Goal: Transaction & Acquisition: Book appointment/travel/reservation

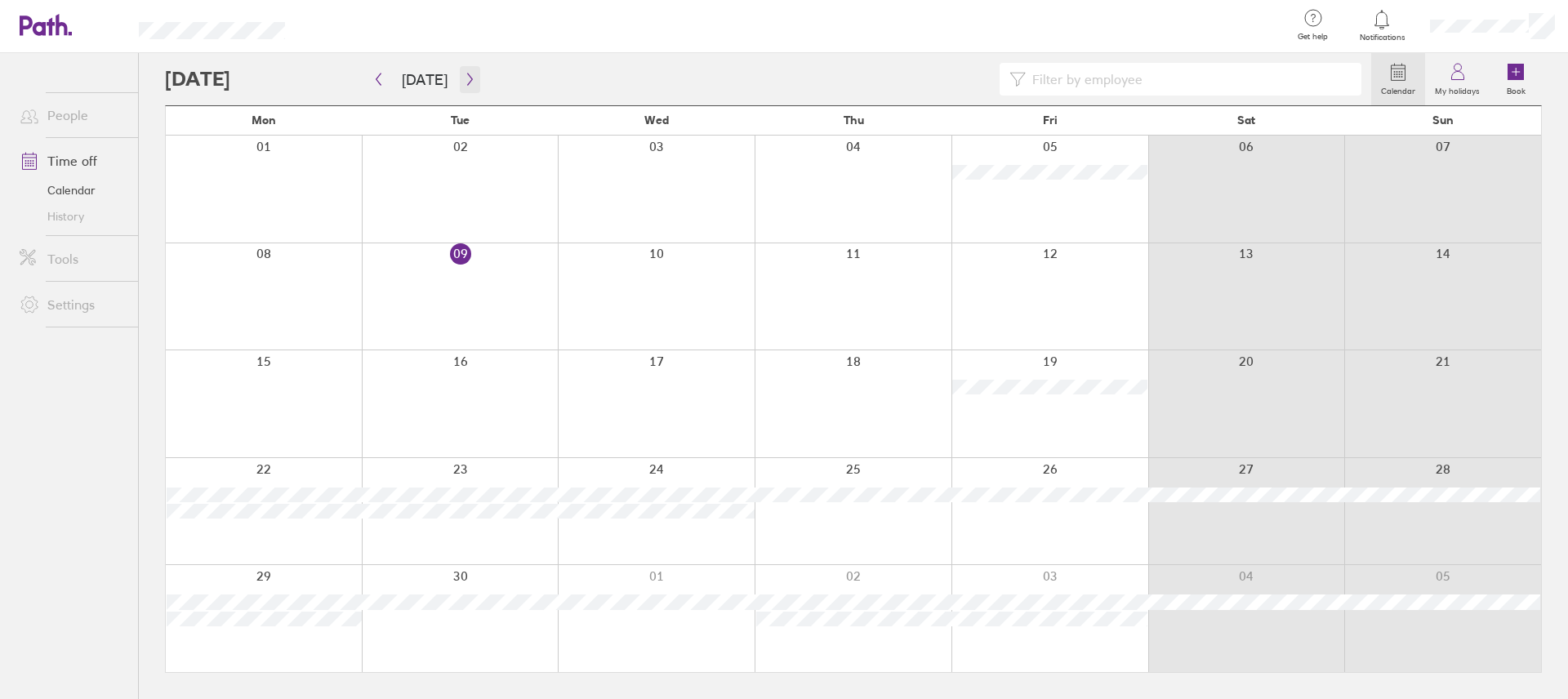
click at [464, 75] on icon "button" at bounding box center [470, 79] width 12 height 13
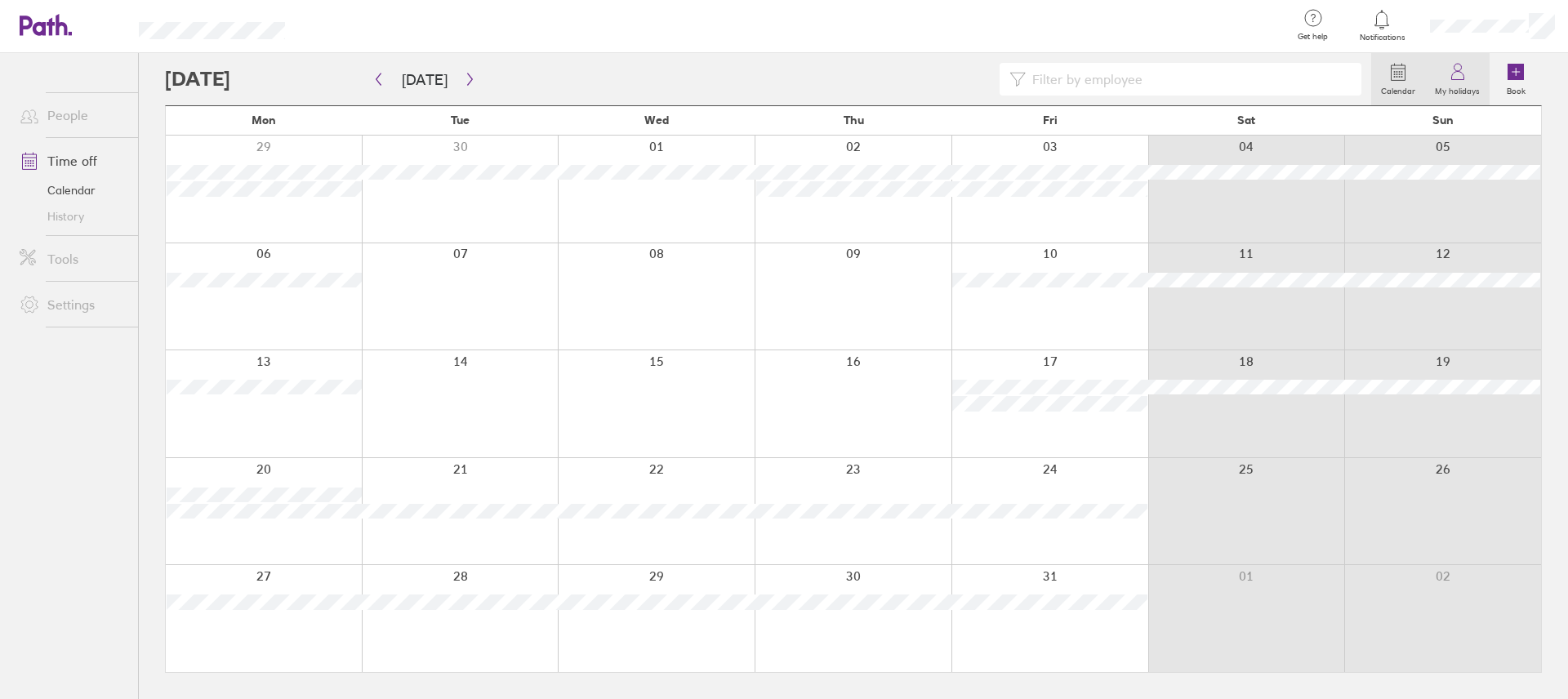
click at [1451, 87] on label "My holidays" at bounding box center [1458, 88] width 65 height 15
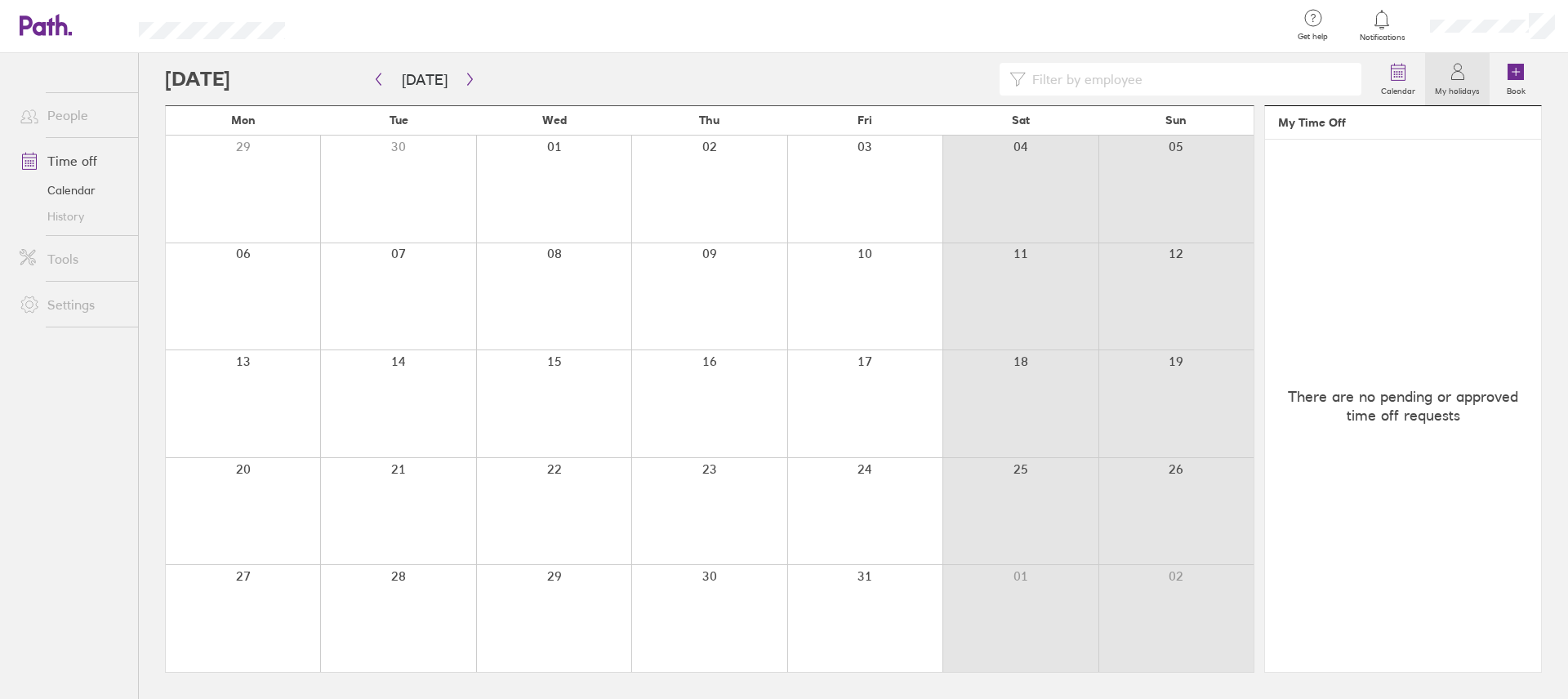
click at [878, 581] on div at bounding box center [865, 618] width 155 height 107
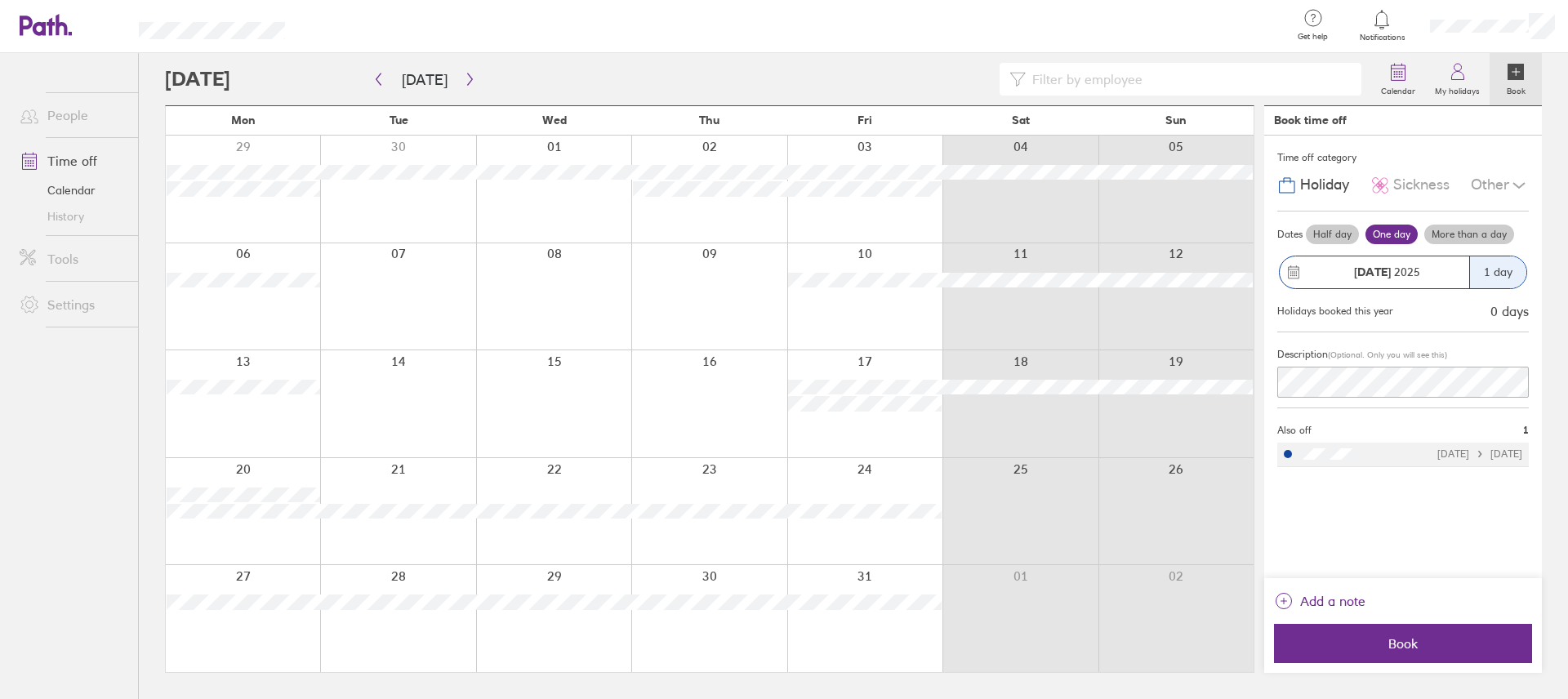
click at [1452, 232] on label "More than a day" at bounding box center [1469, 234] width 90 height 20
click at [0, 0] on input "More than a day" at bounding box center [0, 0] width 0 height 0
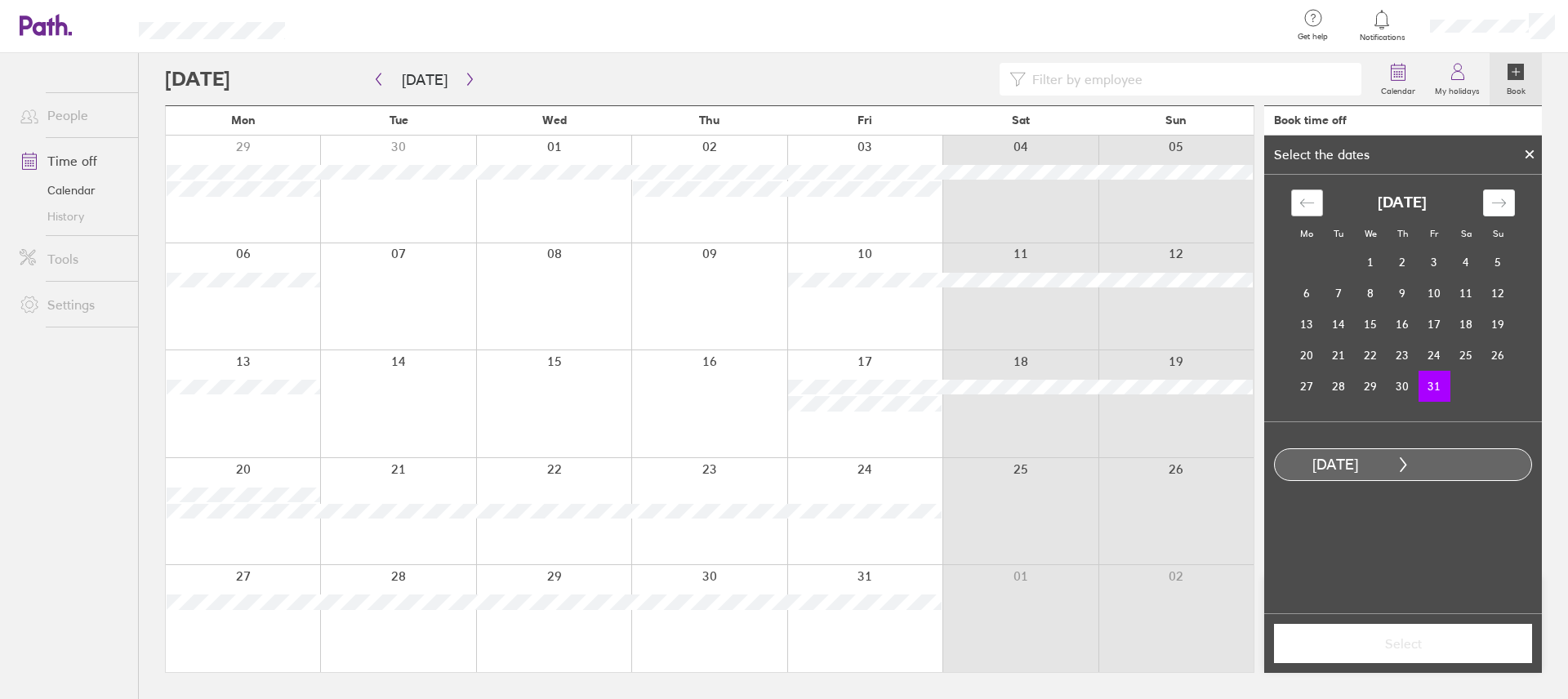
click at [1309, 206] on icon "Move backward to switch to the previous month." at bounding box center [1307, 203] width 16 height 16
click at [1491, 204] on icon "Move forward to switch to the next month." at bounding box center [1499, 203] width 16 height 16
click at [1491, 205] on icon "Move forward to switch to the next month." at bounding box center [1499, 203] width 16 height 16
click at [1309, 291] on td "3" at bounding box center [1307, 293] width 31 height 31
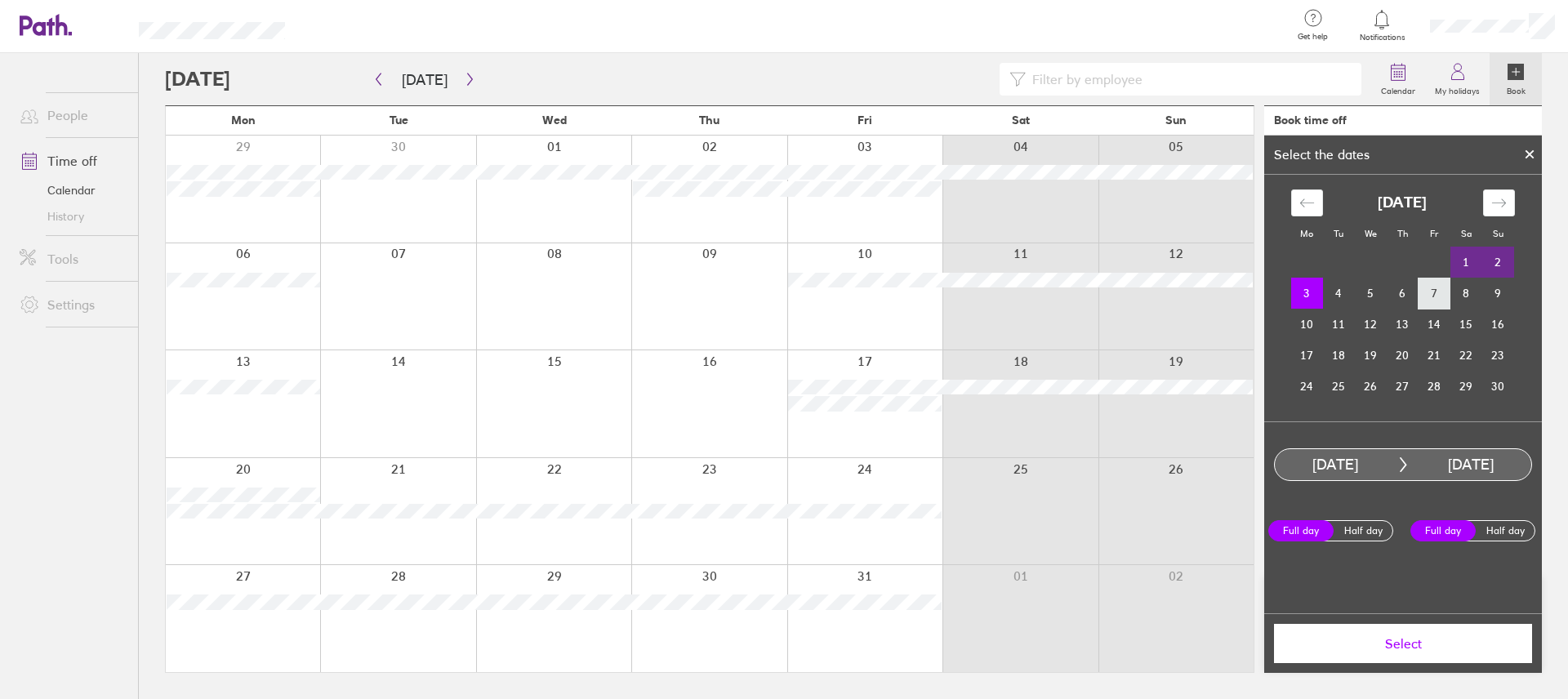
click at [1441, 298] on td "7" at bounding box center [1434, 293] width 31 height 31
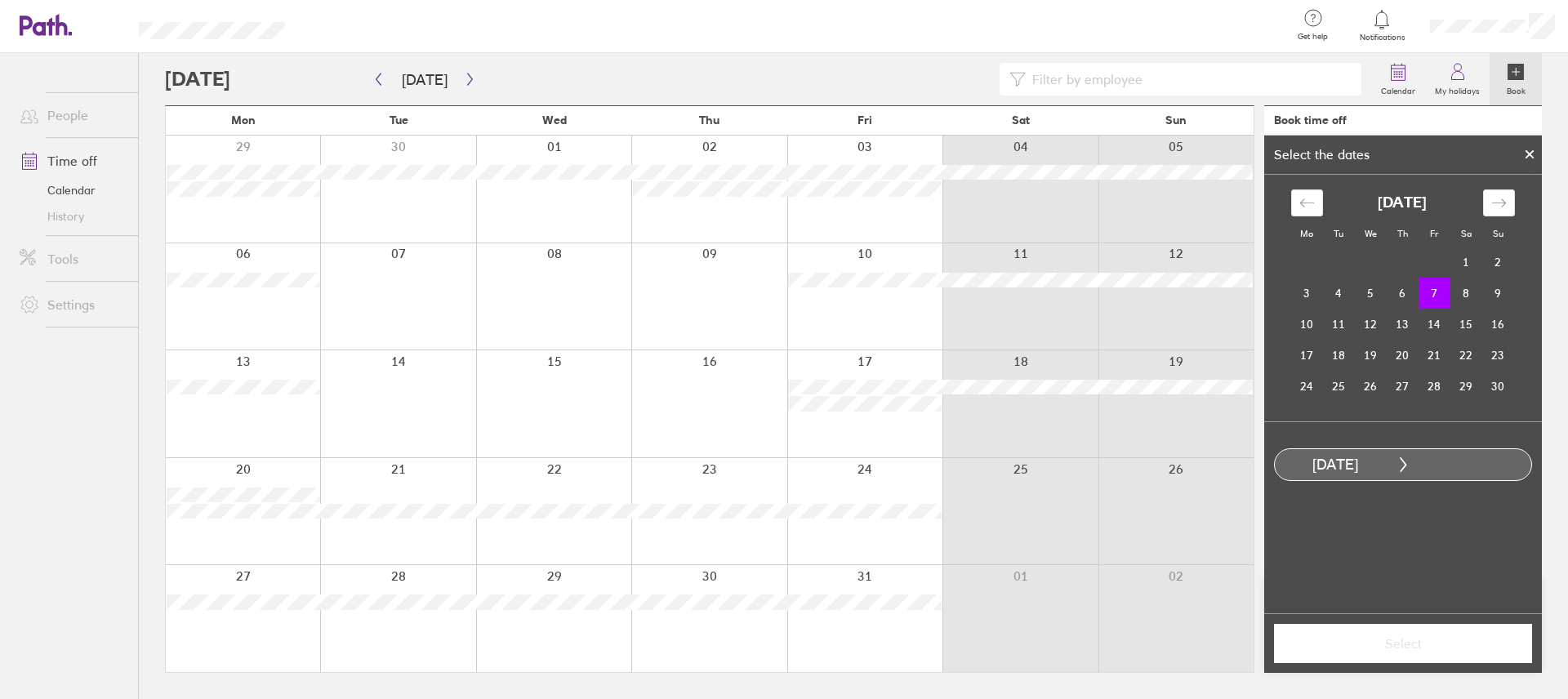
click at [1529, 155] on icon at bounding box center [1530, 154] width 12 height 10
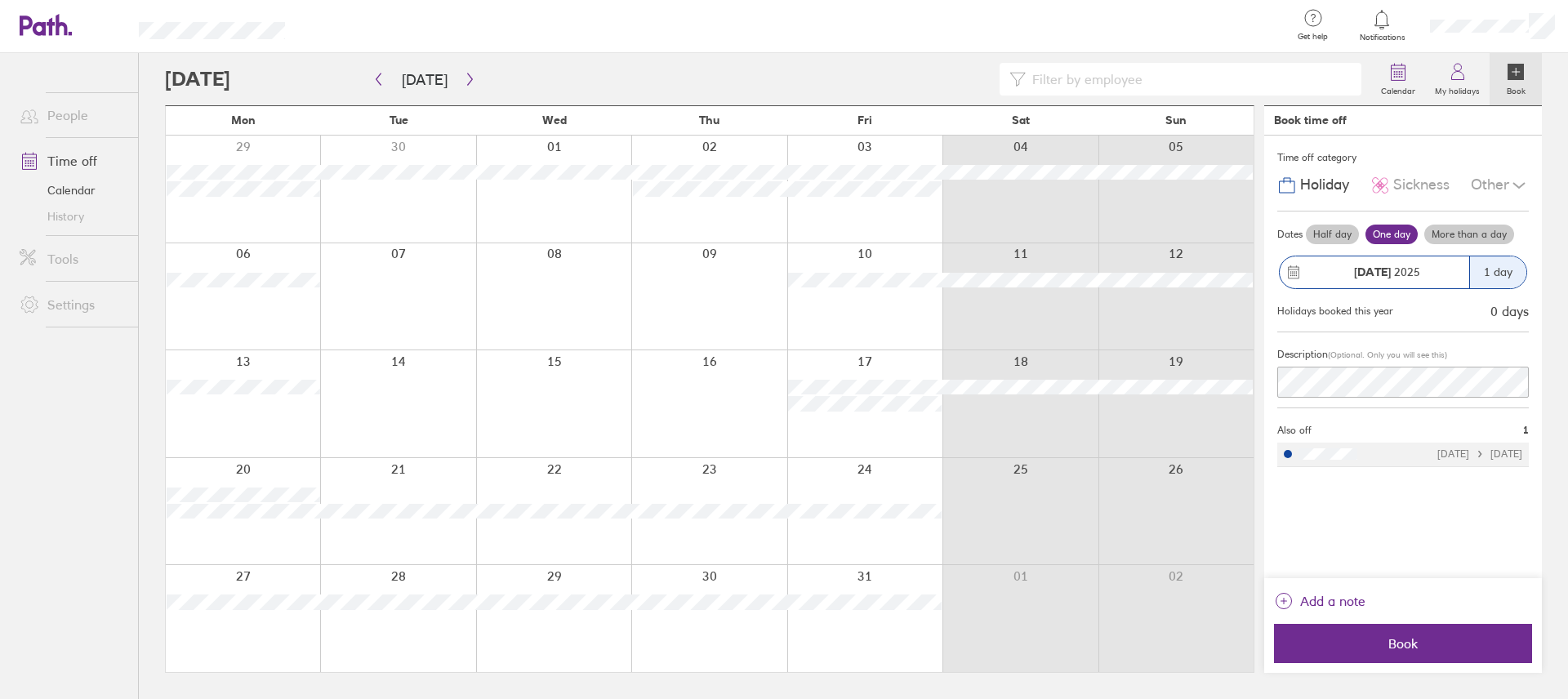
click at [1426, 265] on div "31 Oct 2025" at bounding box center [1387, 271] width 165 height 13
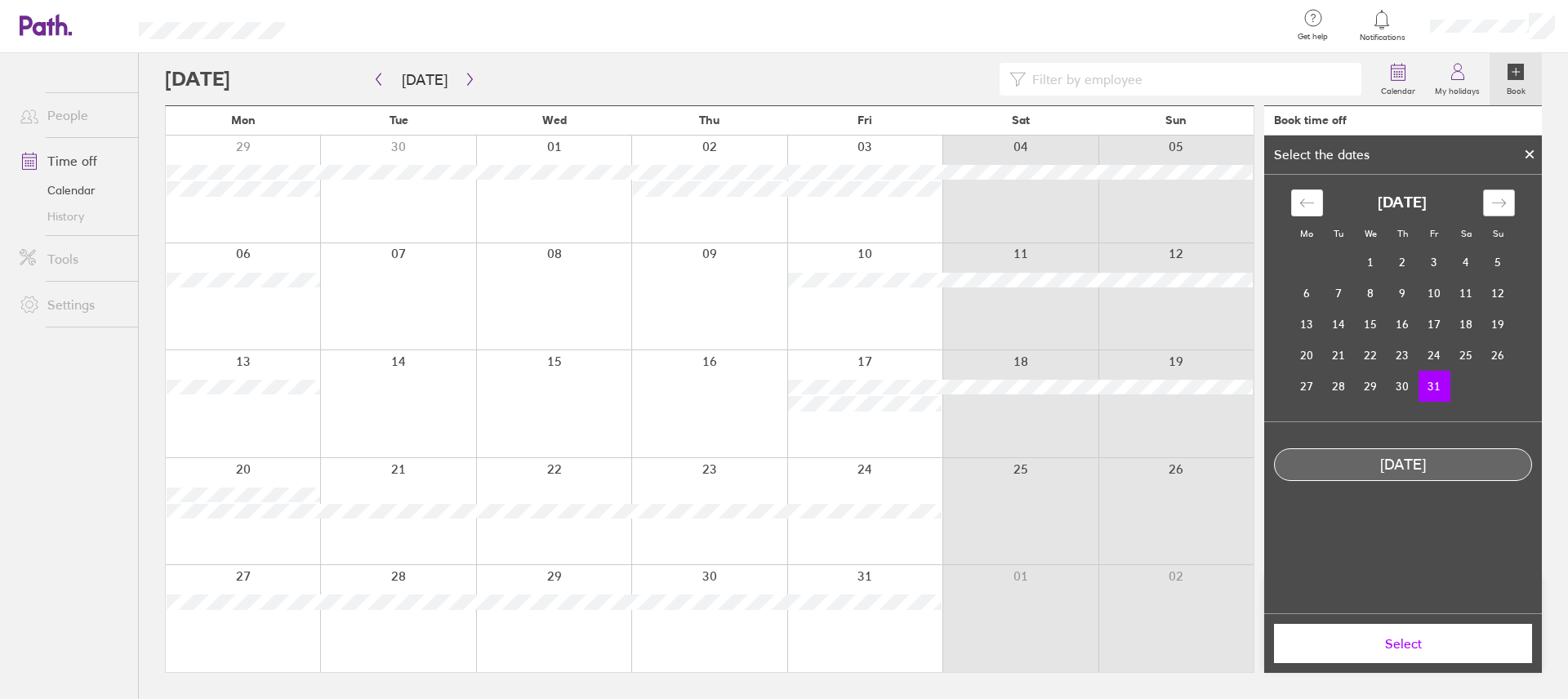
click at [1502, 200] on icon "Move forward to switch to the next month." at bounding box center [1498, 203] width 14 height 8
click at [1306, 298] on td "3" at bounding box center [1307, 293] width 31 height 31
click at [1422, 646] on span "Select" at bounding box center [1403, 643] width 235 height 15
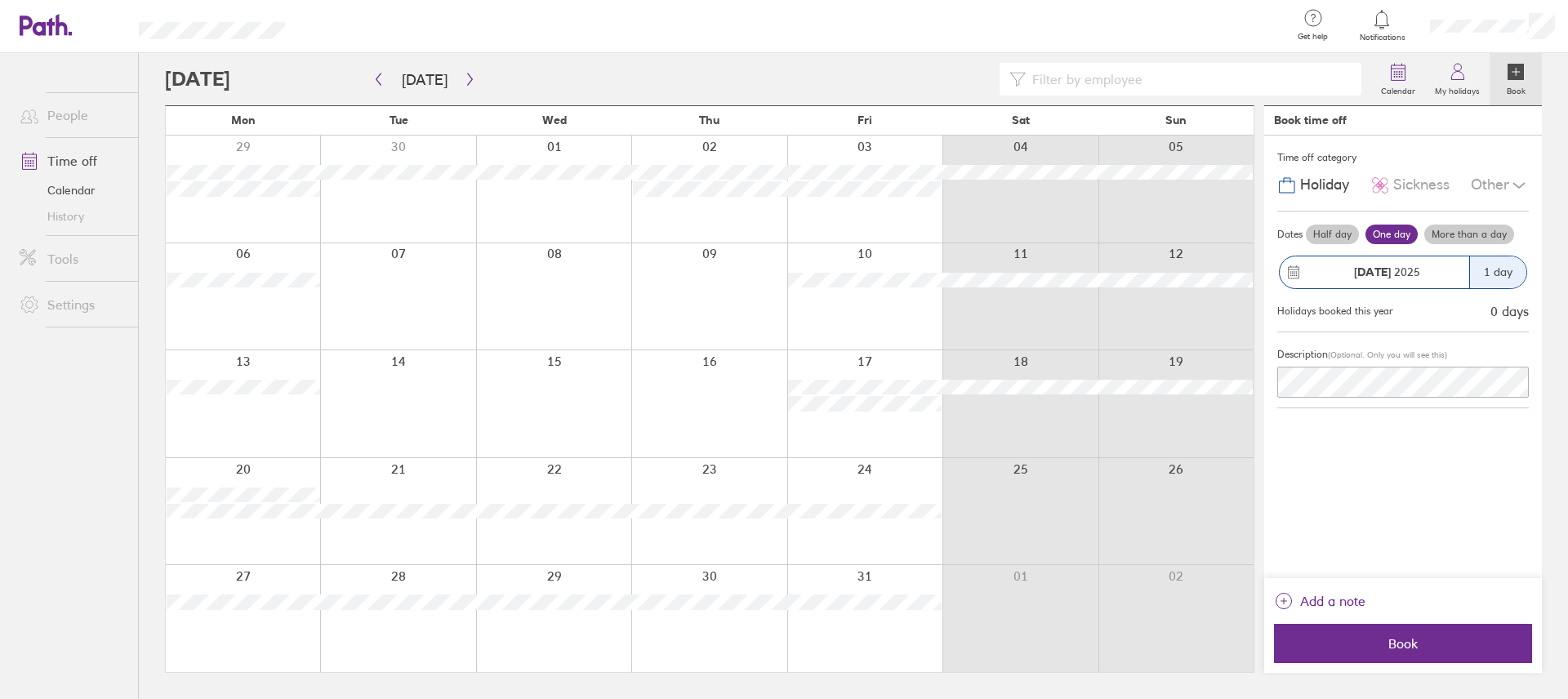
click at [1479, 230] on label "More than a day" at bounding box center [1469, 234] width 90 height 20
click at [0, 0] on input "More than a day" at bounding box center [0, 0] width 0 height 0
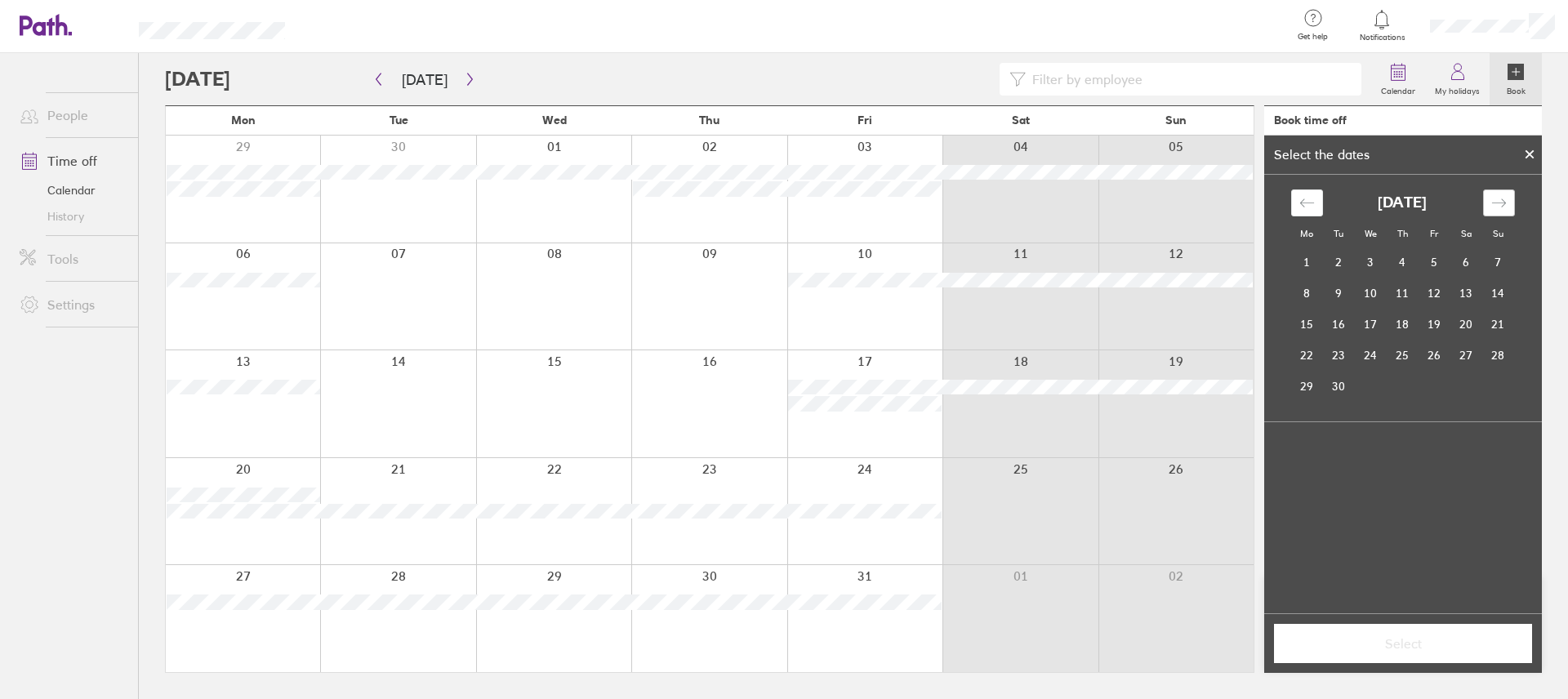
click at [1494, 199] on icon "Move forward to switch to the next month." at bounding box center [1499, 203] width 16 height 16
click at [1440, 291] on td "7" at bounding box center [1434, 293] width 31 height 31
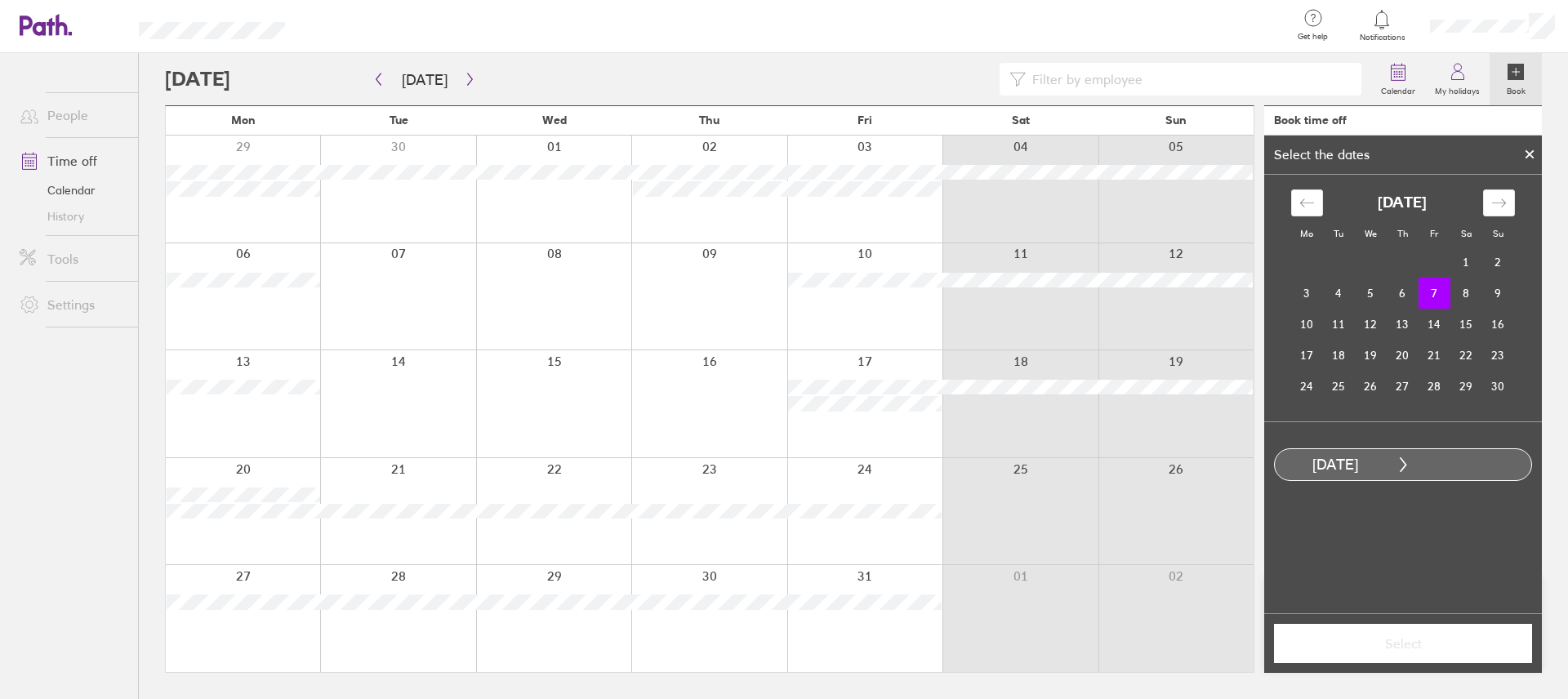
click at [1398, 469] on icon at bounding box center [1403, 464] width 15 height 15
click at [1311, 295] on td "3" at bounding box center [1307, 293] width 31 height 31
click at [1434, 289] on td "7" at bounding box center [1434, 293] width 31 height 31
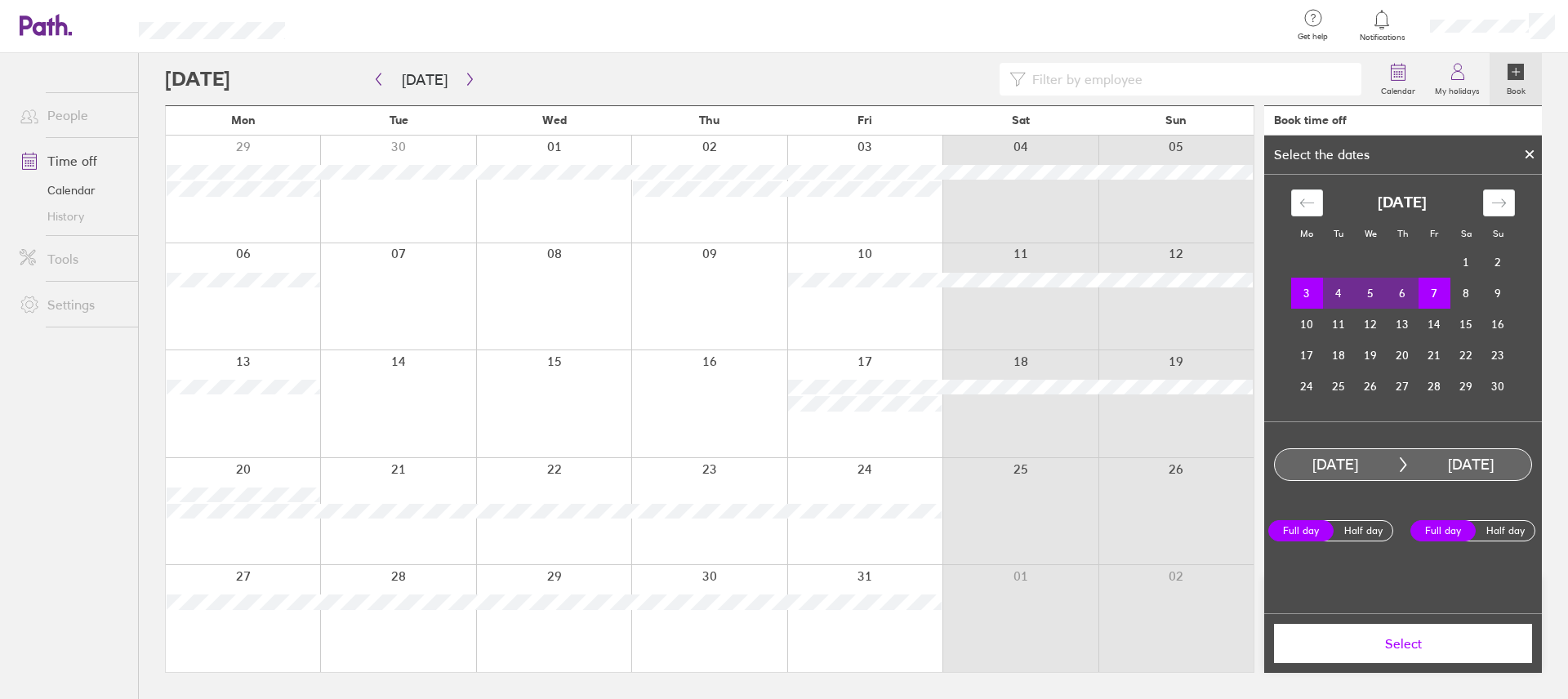
click at [1391, 648] on span "Select" at bounding box center [1403, 643] width 235 height 15
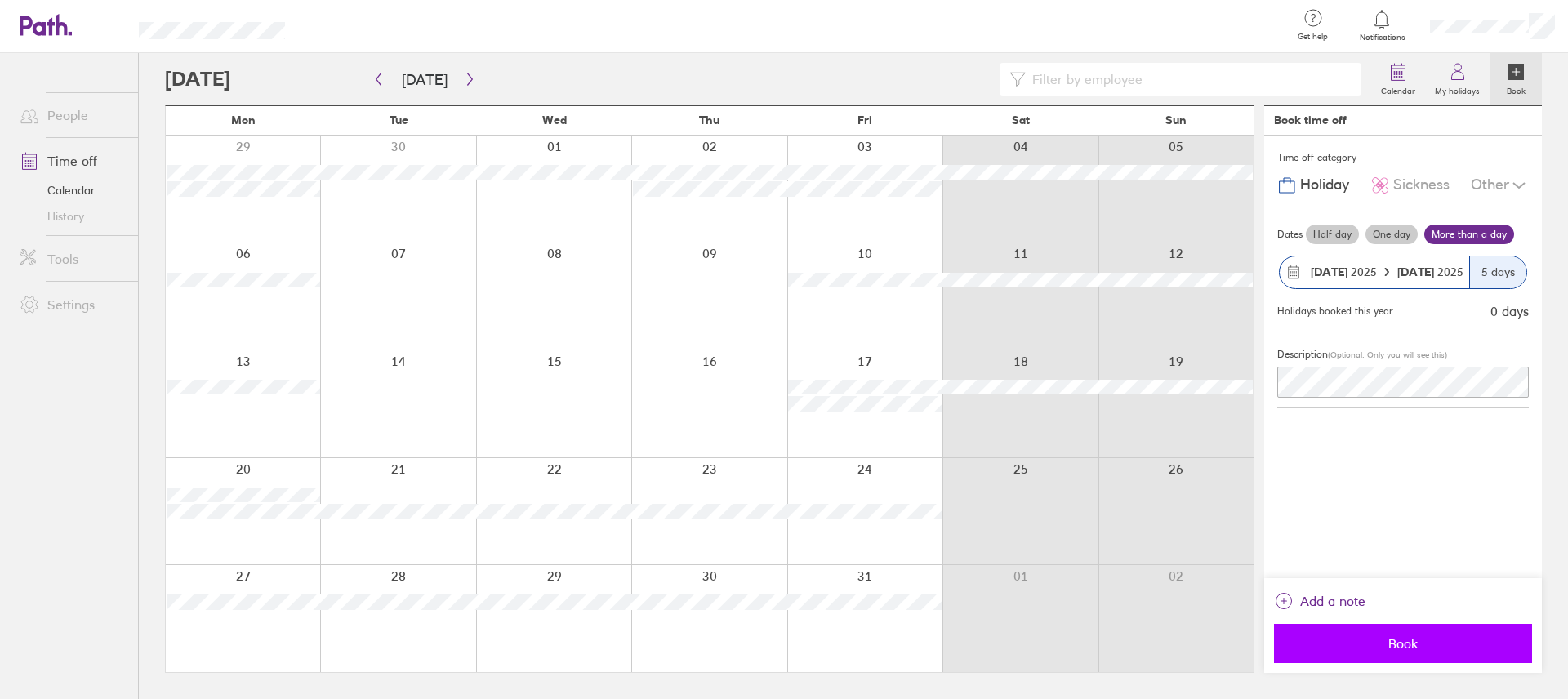
click at [1403, 650] on span "Book" at bounding box center [1403, 643] width 235 height 15
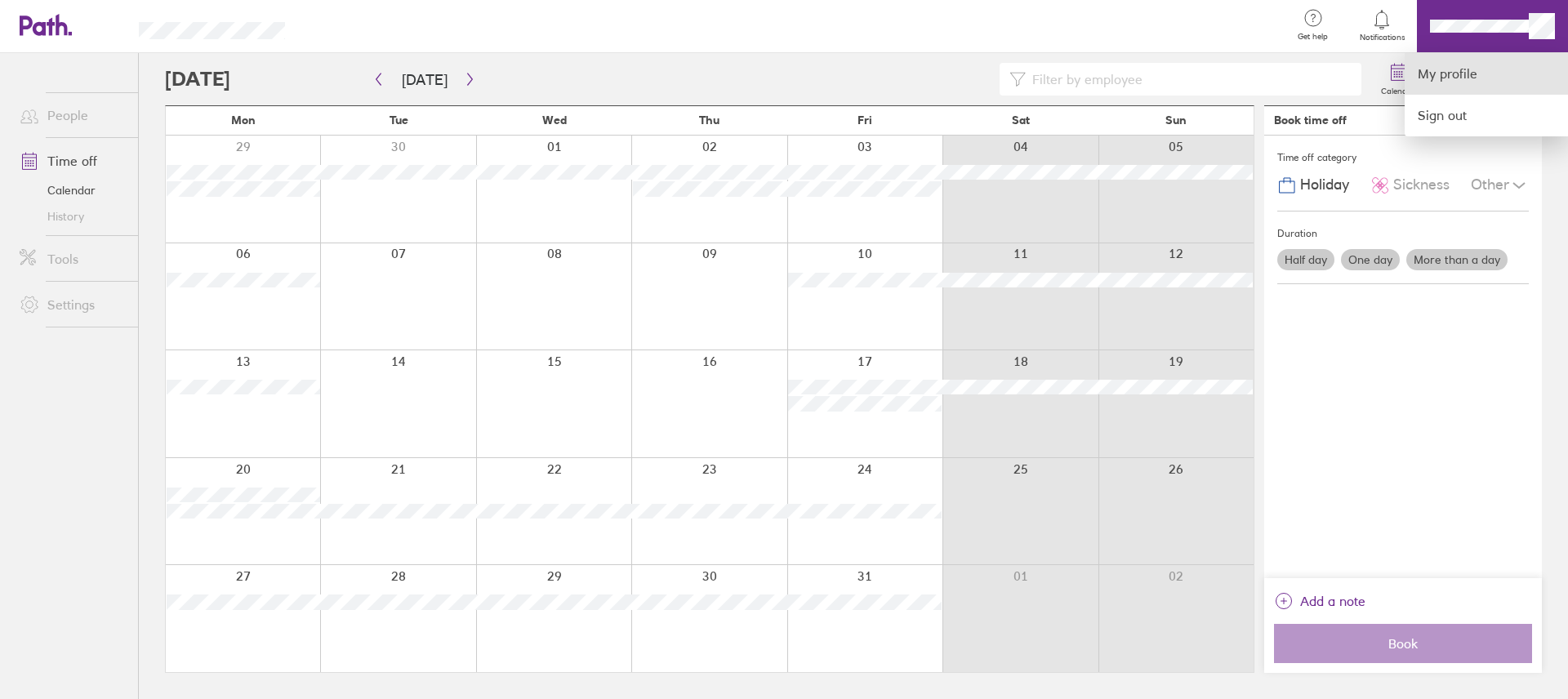
click at [1454, 78] on link "My profile" at bounding box center [1486, 74] width 163 height 41
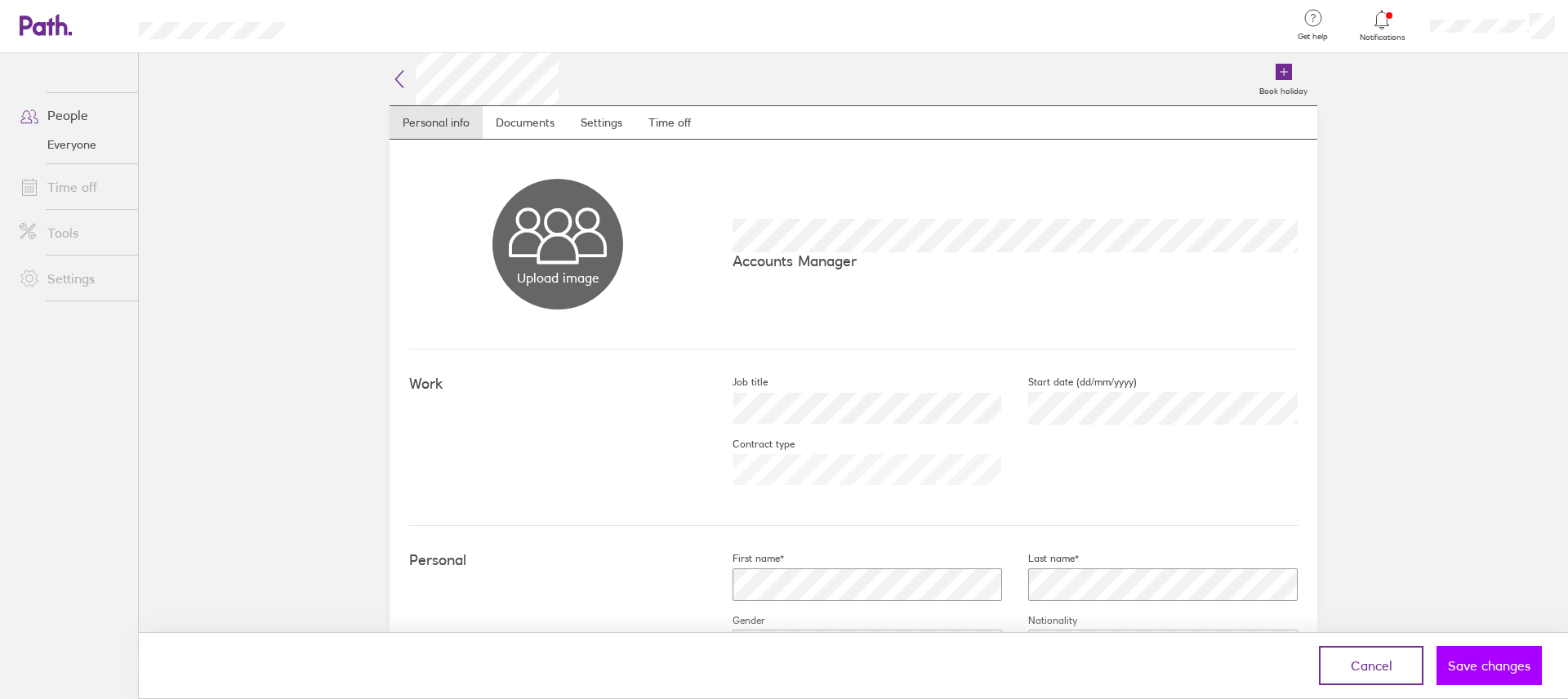
click at [1510, 669] on span "Save changes" at bounding box center [1489, 665] width 83 height 15
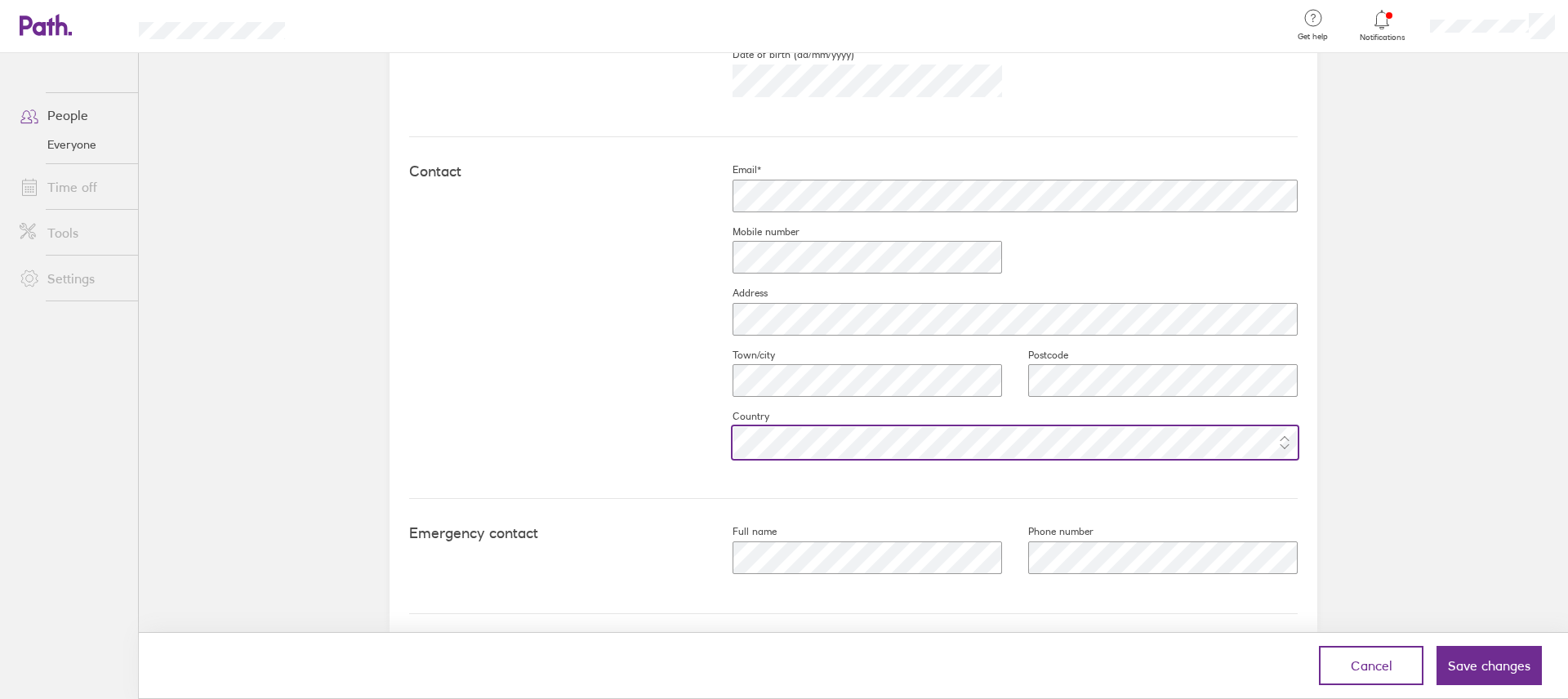
scroll to position [640, 0]
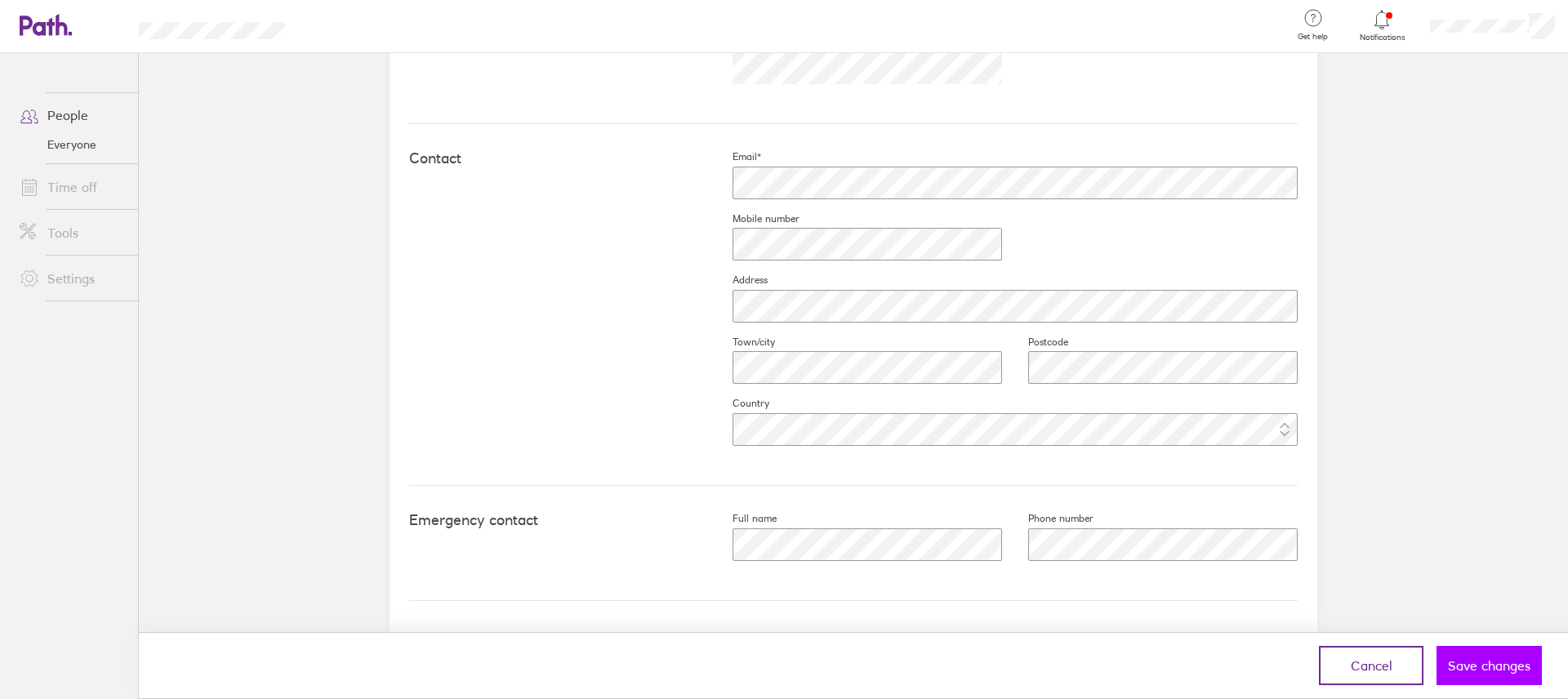
click at [1458, 658] on span "Save changes" at bounding box center [1489, 665] width 83 height 15
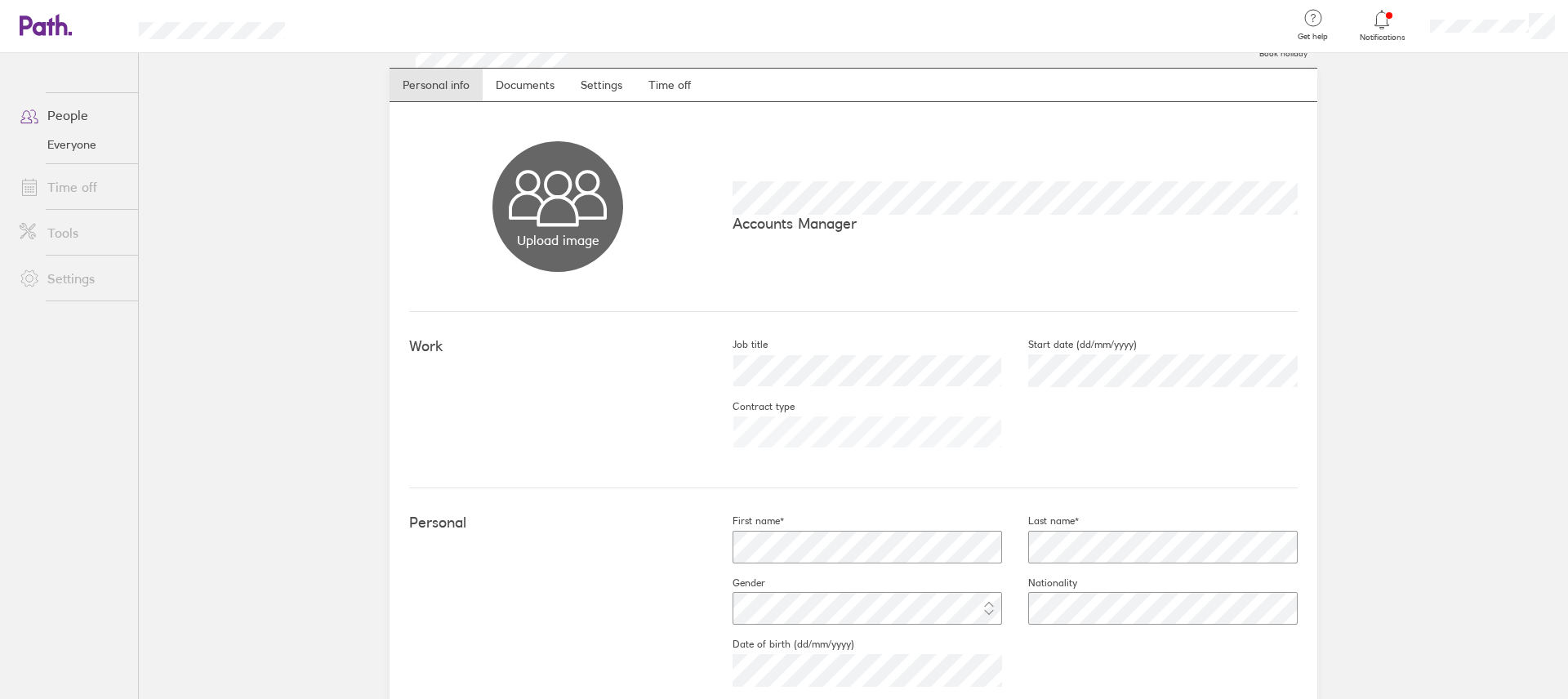
scroll to position [0, 0]
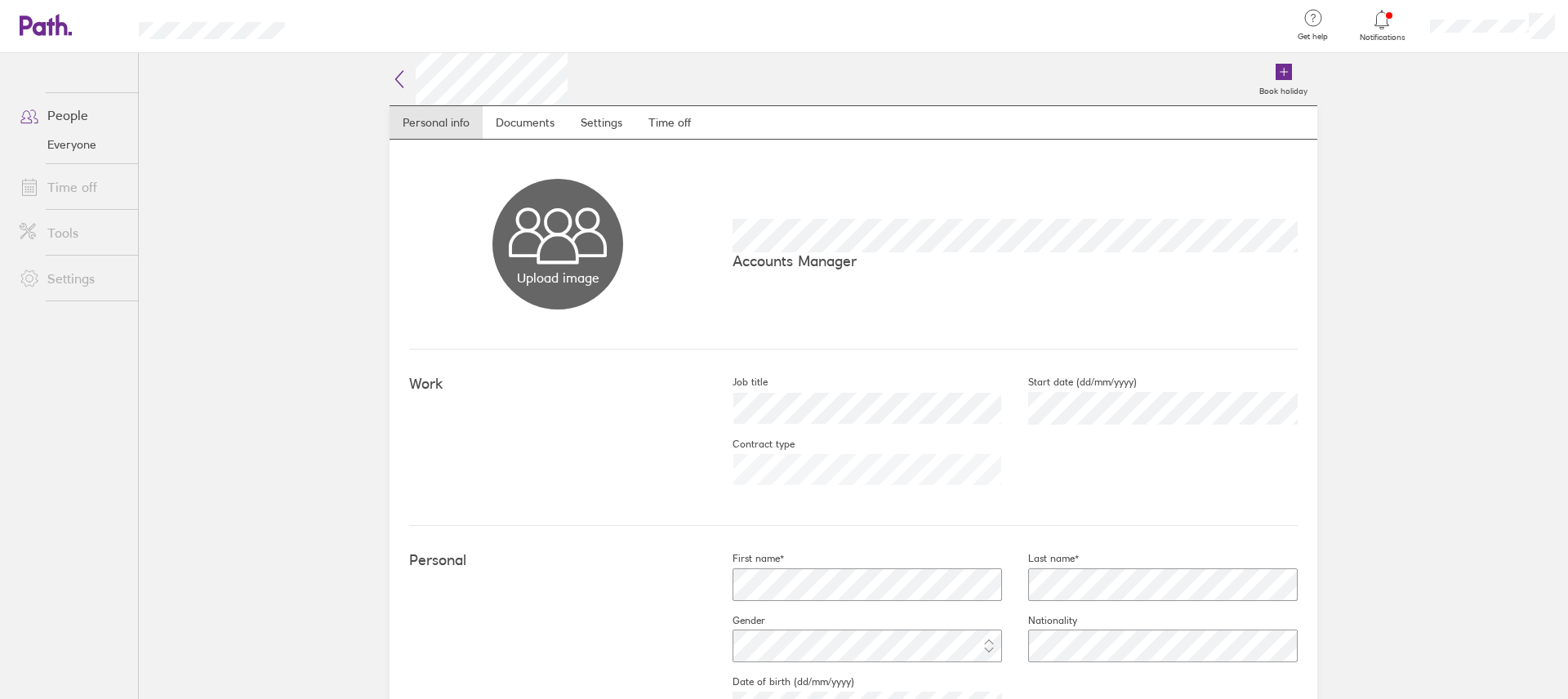
click at [1374, 27] on icon at bounding box center [1382, 20] width 20 height 20
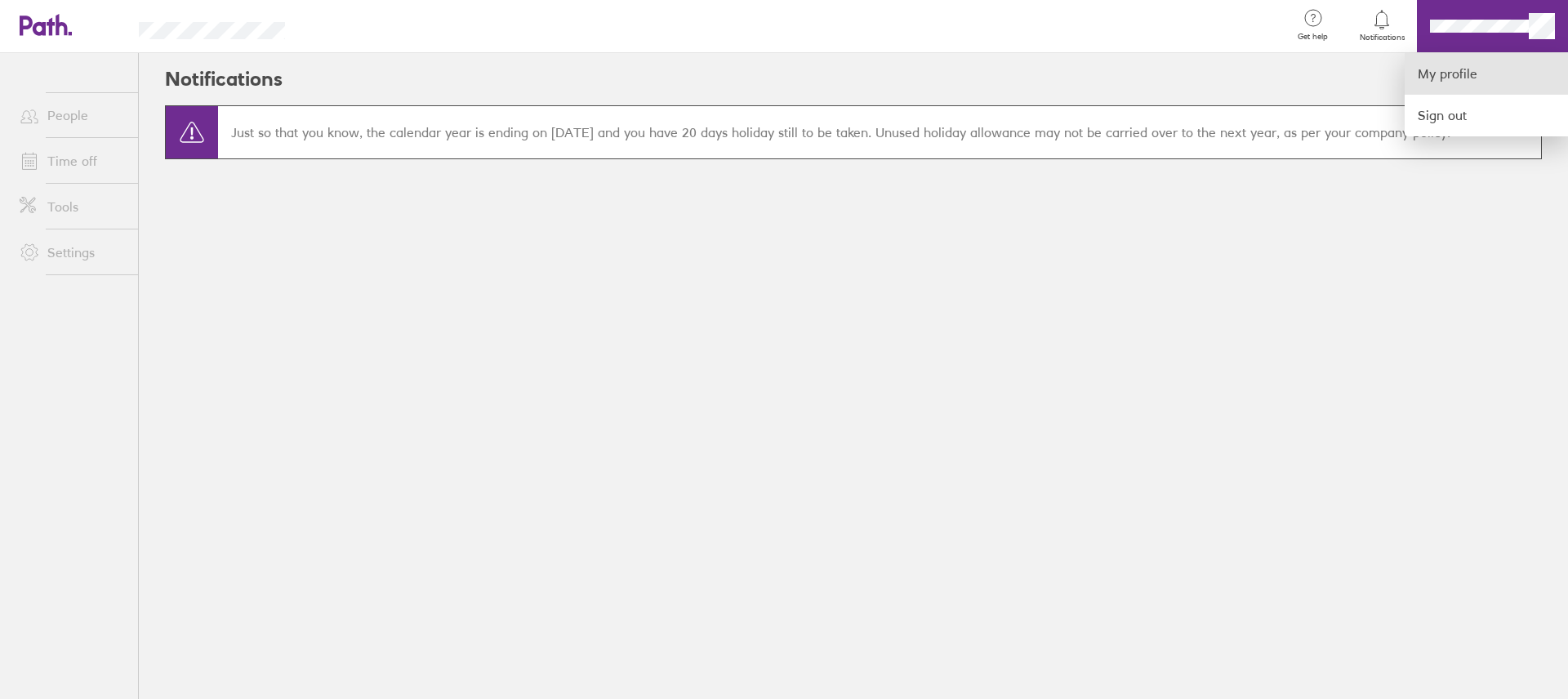
click at [1453, 79] on link "My profile" at bounding box center [1486, 74] width 163 height 41
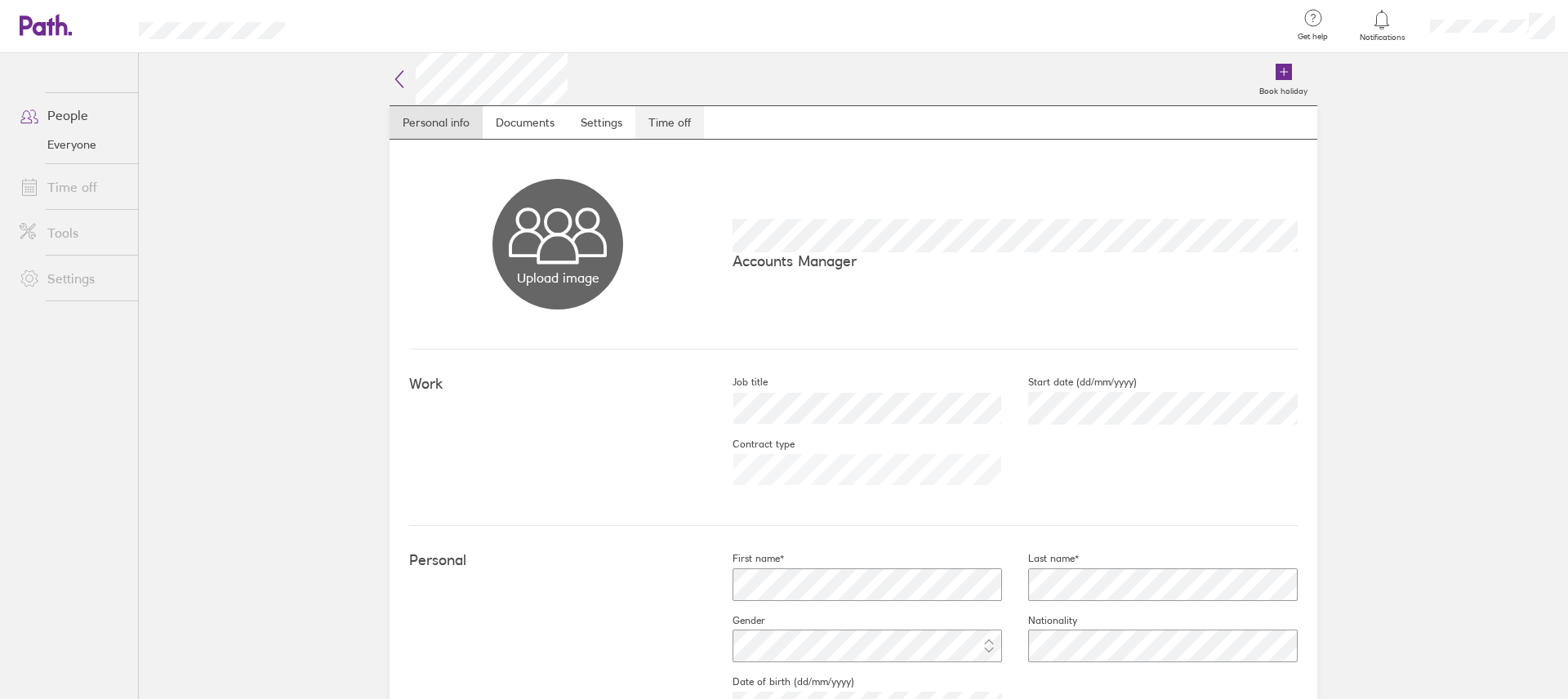
click at [652, 119] on link "Time off" at bounding box center [670, 122] width 69 height 32
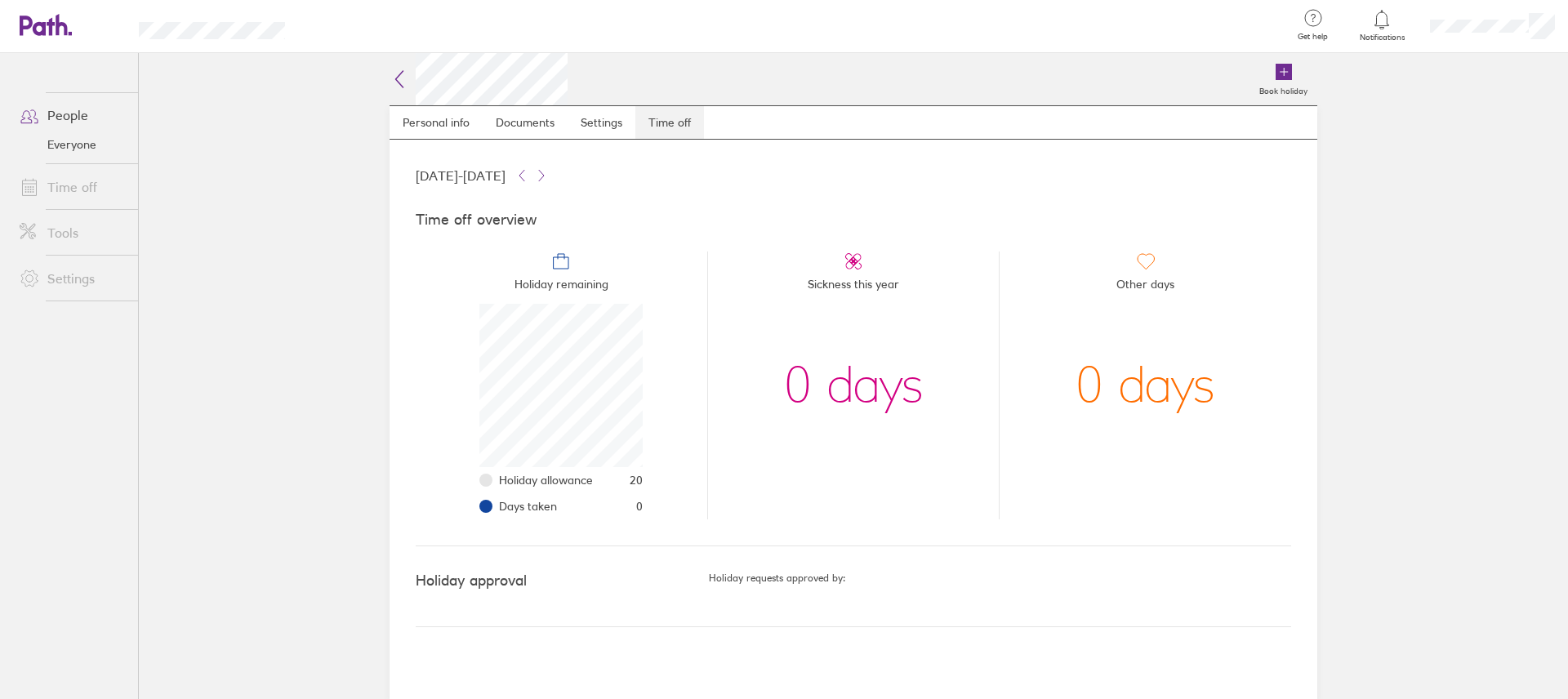
scroll to position [163, 163]
click at [443, 125] on link "Personal info" at bounding box center [436, 122] width 93 height 32
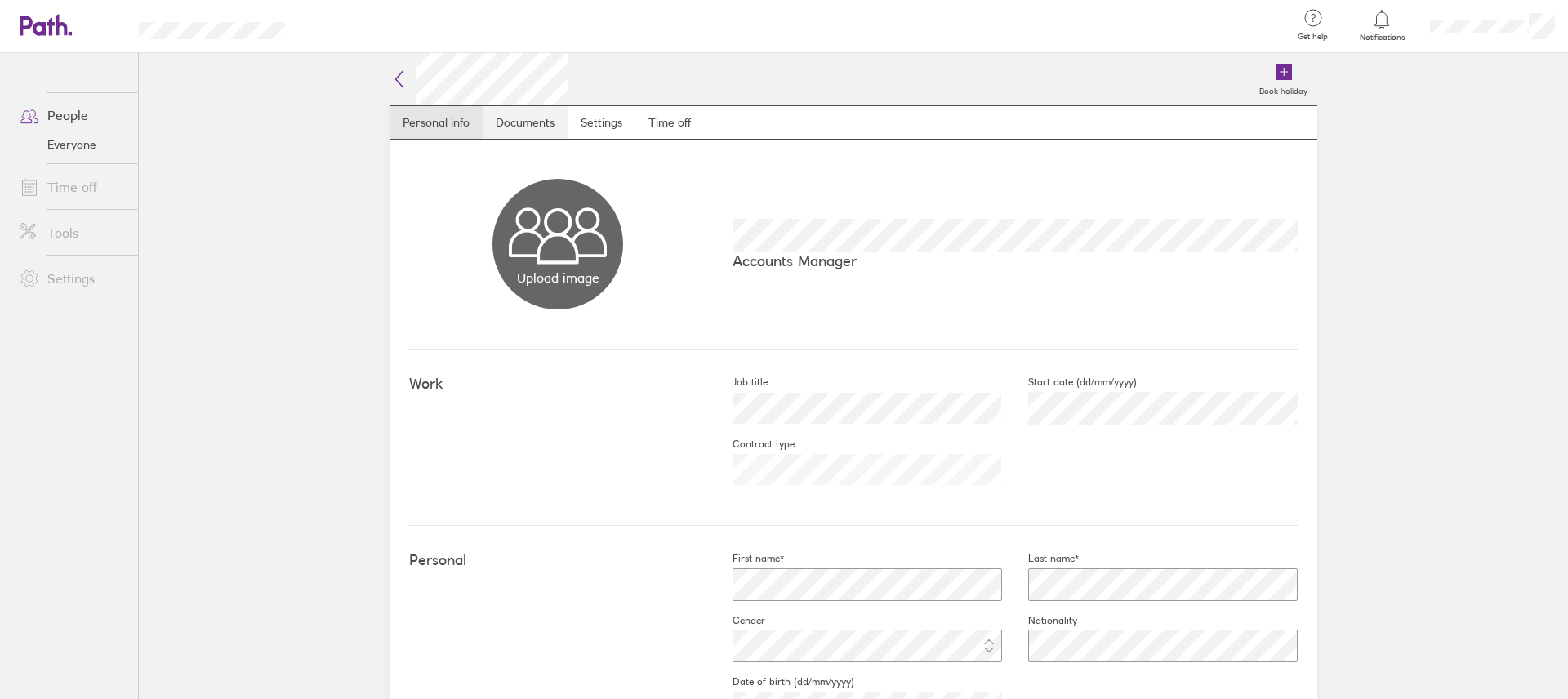
click at [527, 128] on link "Documents" at bounding box center [525, 122] width 85 height 32
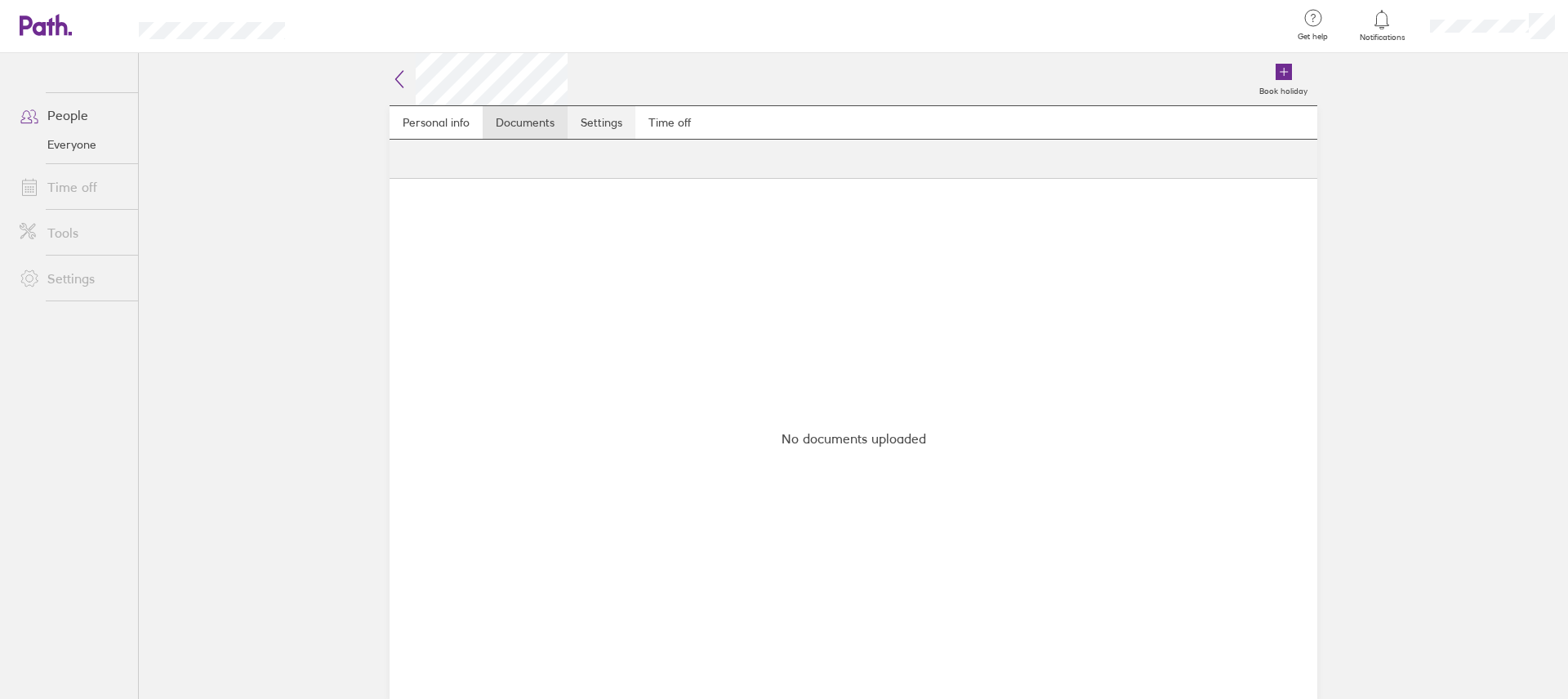
click at [595, 128] on link "Settings" at bounding box center [601, 122] width 68 height 32
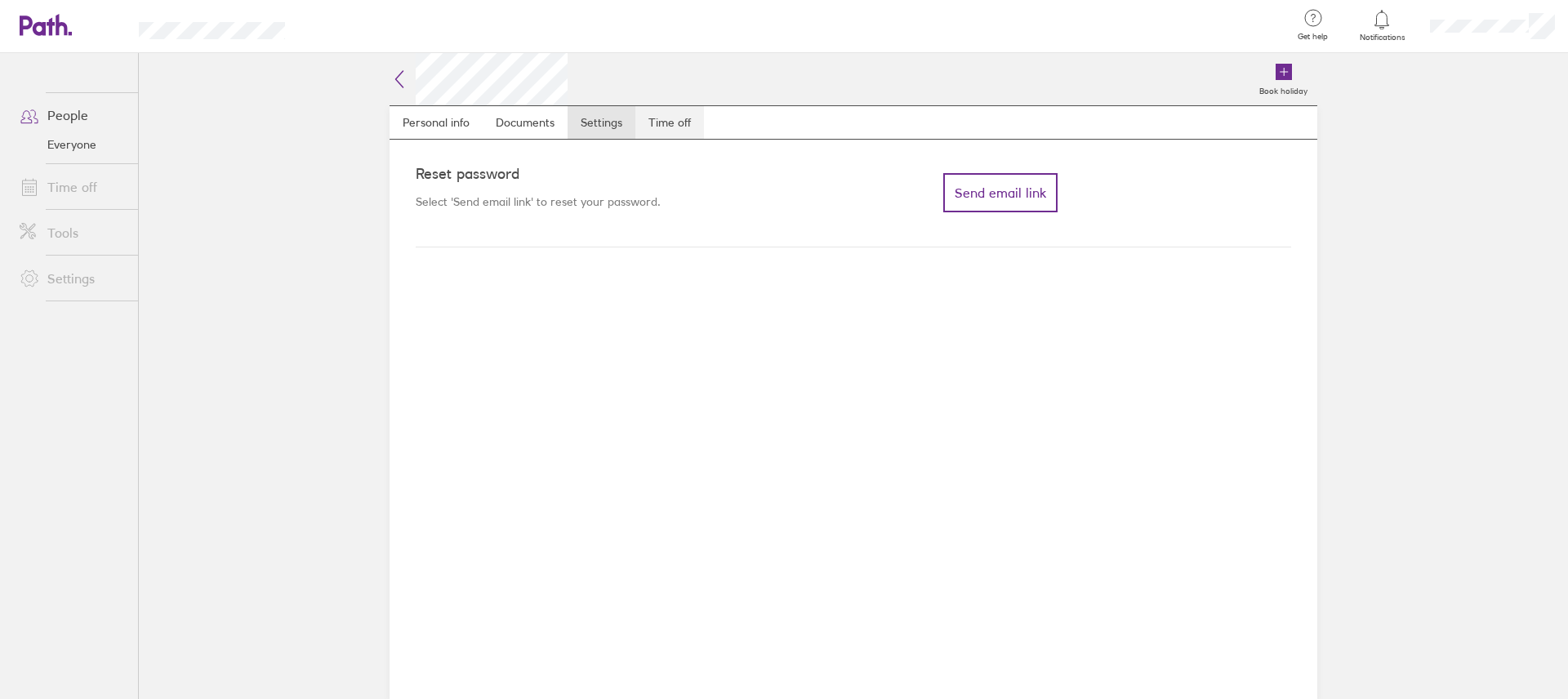
click at [678, 123] on link "Time off" at bounding box center [670, 122] width 69 height 32
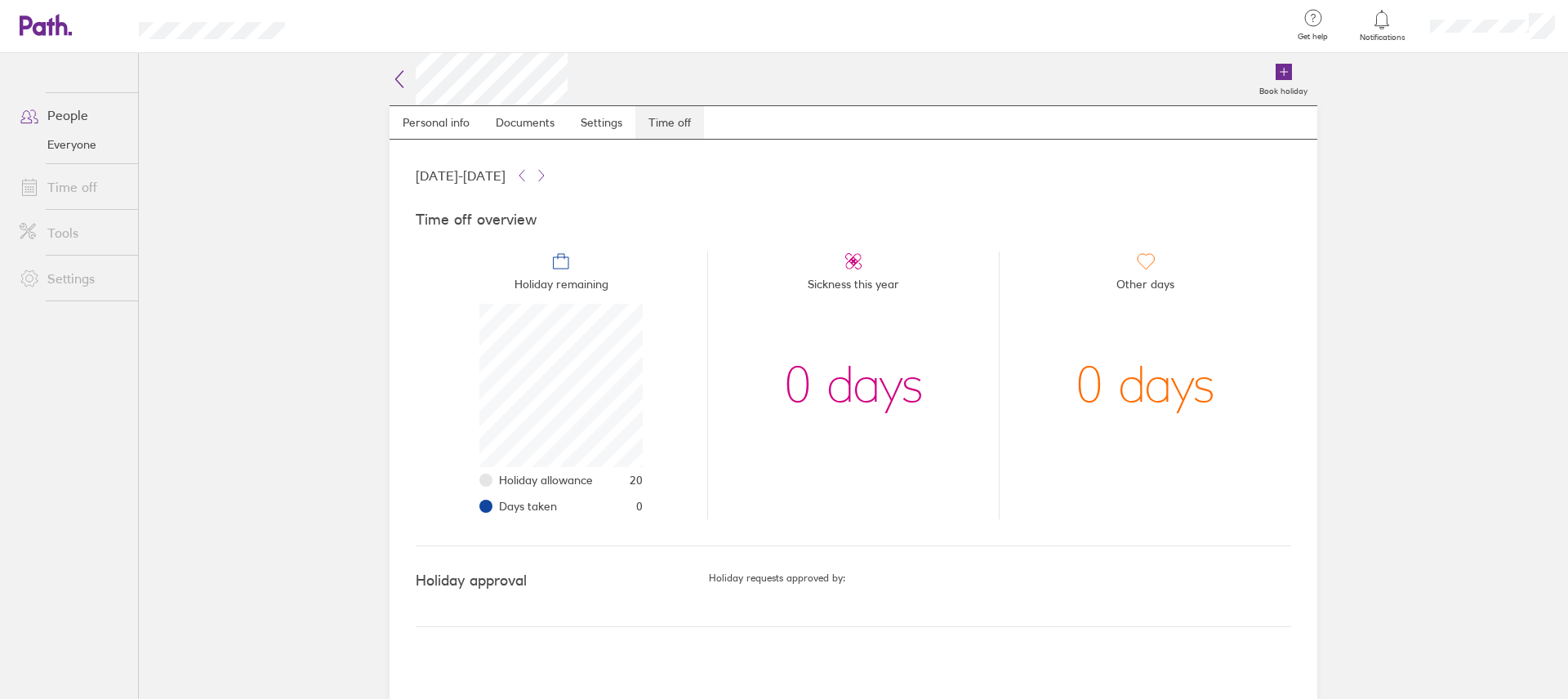
scroll to position [163, 163]
click at [1281, 76] on icon at bounding box center [1284, 72] width 17 height 17
